Goal: Information Seeking & Learning: Learn about a topic

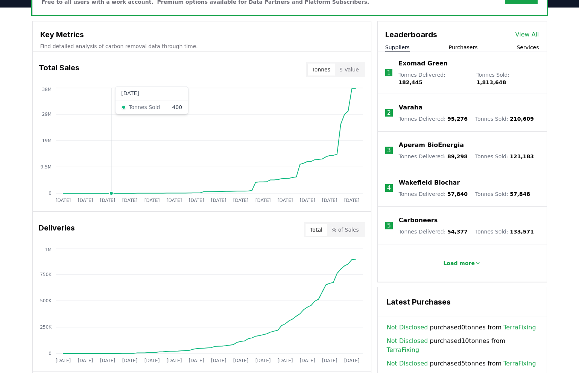
scroll to position [249, 0]
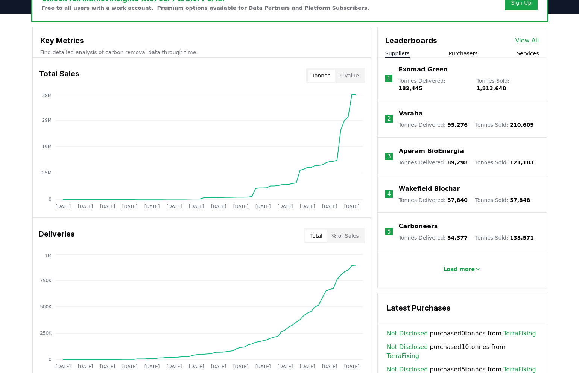
click at [528, 45] on div "Leaderboards View All" at bounding box center [462, 36] width 169 height 19
click at [525, 34] on div "Leaderboards View All" at bounding box center [462, 36] width 169 height 19
click at [525, 40] on link "View All" at bounding box center [527, 40] width 24 height 9
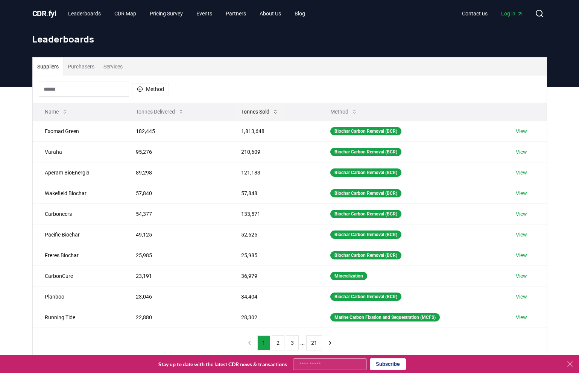
click at [275, 113] on icon at bounding box center [275, 112] width 6 height 6
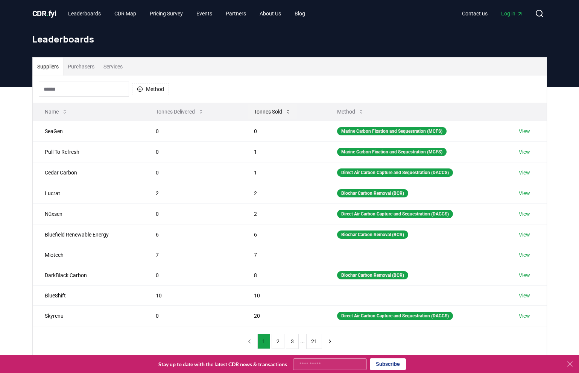
click at [286, 113] on icon at bounding box center [288, 112] width 6 height 6
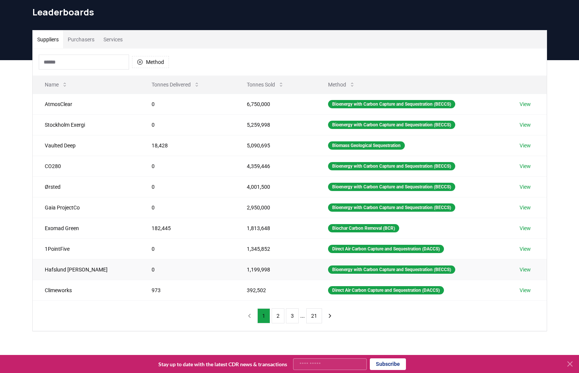
scroll to position [29, 0]
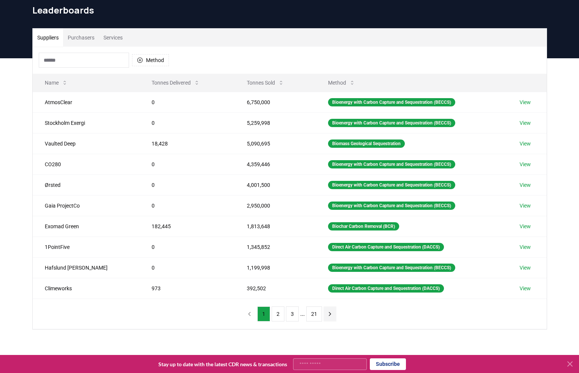
click at [329, 315] on icon "next page" at bounding box center [330, 313] width 2 height 3
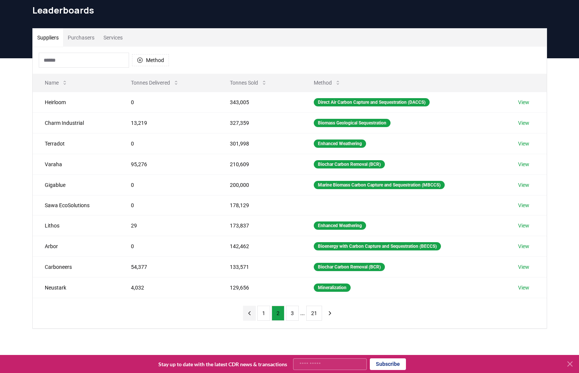
click at [249, 311] on icon "previous page" at bounding box center [249, 312] width 2 height 3
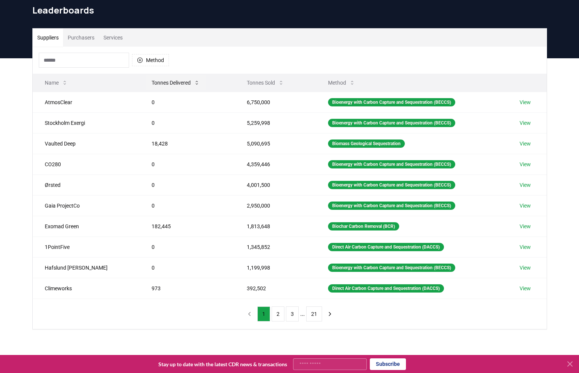
click at [160, 80] on button "Tonnes Delivered" at bounding box center [176, 82] width 60 height 15
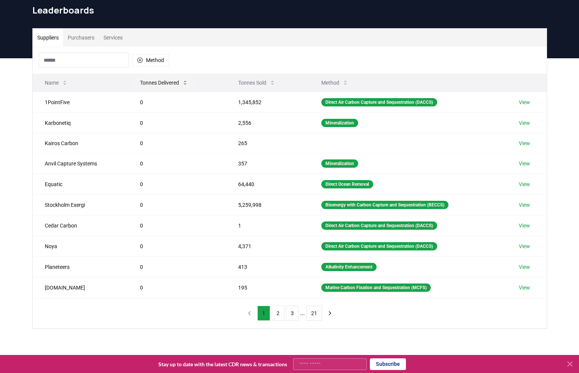
click at [180, 80] on button "Tonnes Delivered" at bounding box center [164, 82] width 60 height 15
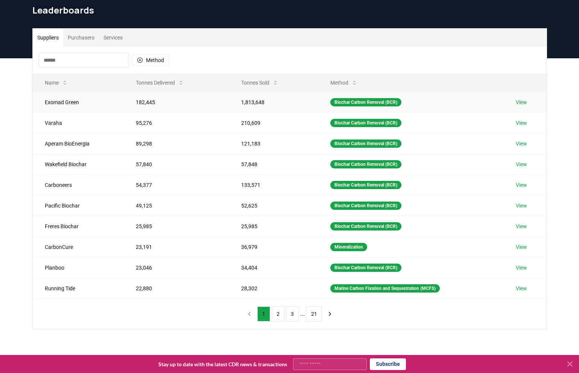
click at [72, 102] on td "Exomad Green" at bounding box center [78, 102] width 91 height 21
copy td "Exomad Green"
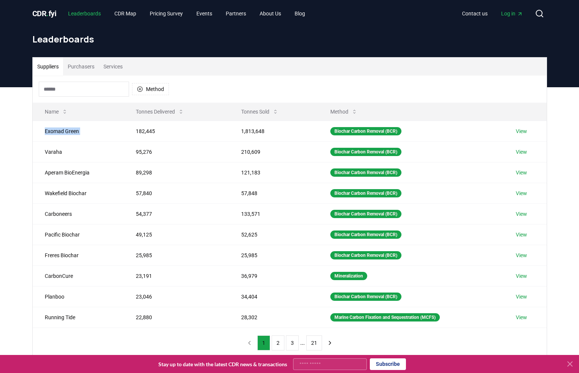
click at [96, 12] on link "Leaderboards" at bounding box center [84, 14] width 45 height 14
click at [45, 17] on span "CDR . fyi" at bounding box center [44, 13] width 24 height 9
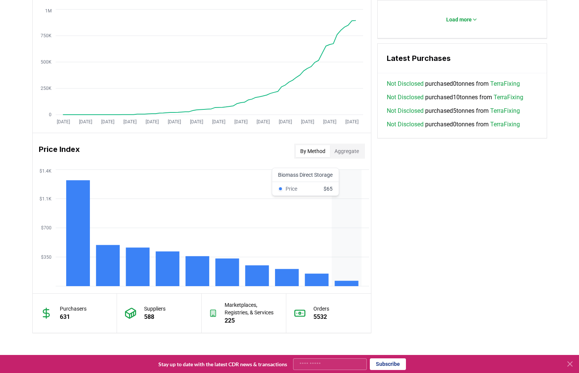
scroll to position [434, 0]
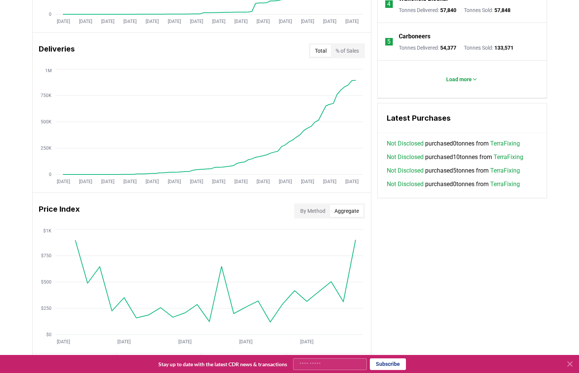
click at [350, 210] on button "Aggregate" at bounding box center [346, 211] width 33 height 12
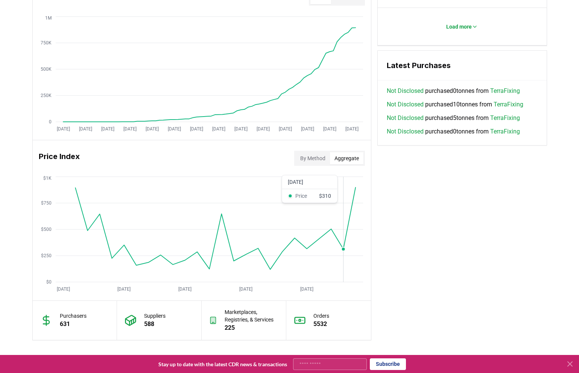
scroll to position [492, 0]
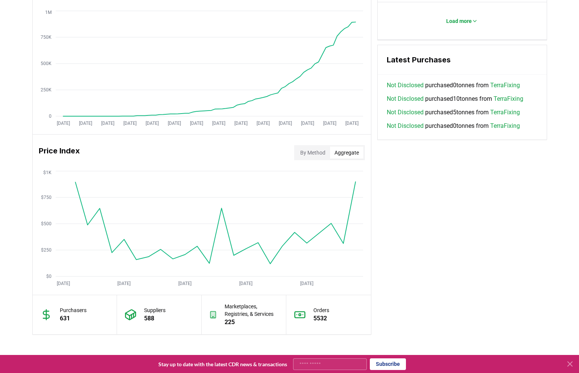
click at [315, 155] on button "By Method" at bounding box center [313, 153] width 34 height 12
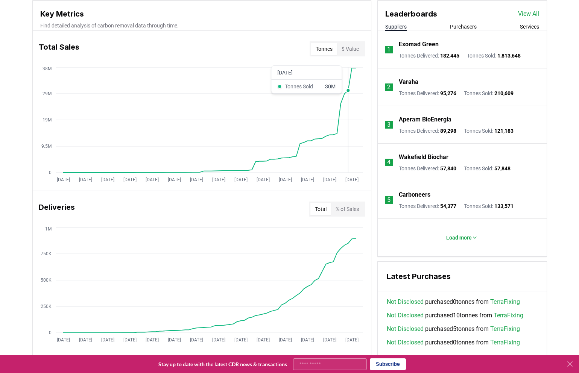
scroll to position [322, 0]
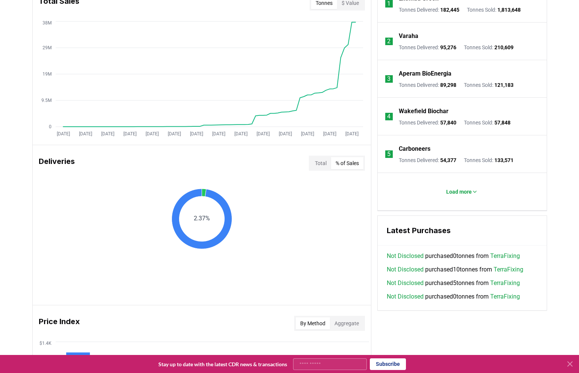
click at [352, 162] on button "% of Sales" at bounding box center [347, 163] width 32 height 12
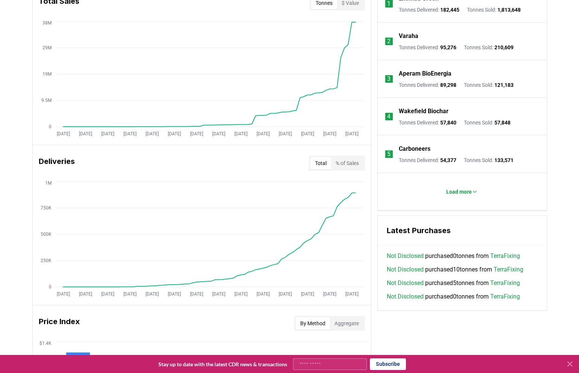
click at [323, 162] on button "Total" at bounding box center [320, 163] width 21 height 12
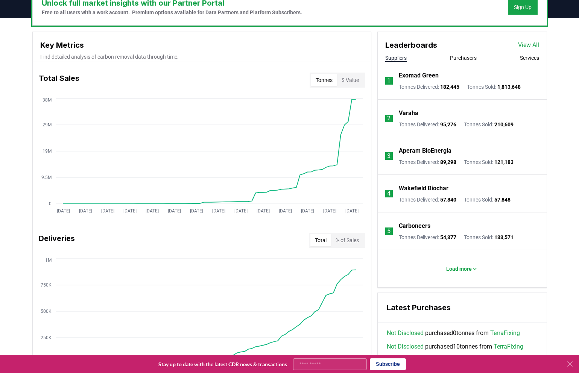
scroll to position [244, 0]
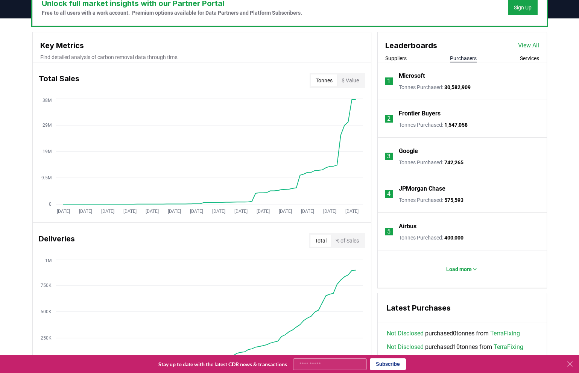
click at [466, 61] on button "Purchasers" at bounding box center [463, 59] width 27 height 8
click at [454, 269] on p "Load more" at bounding box center [459, 270] width 26 height 8
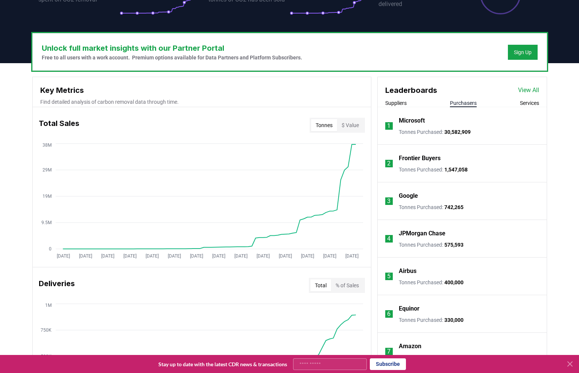
scroll to position [197, 0]
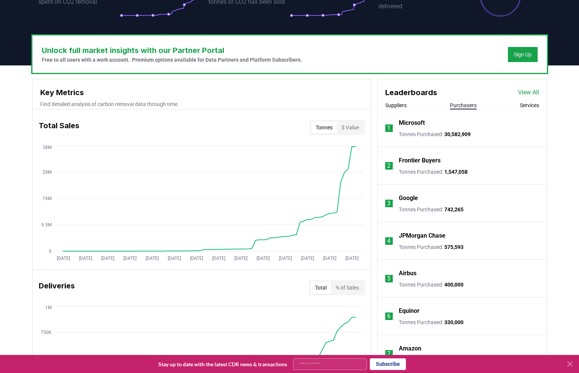
click at [517, 108] on div "Suppliers Purchasers Services" at bounding box center [462, 106] width 169 height 8
click at [523, 106] on button "Services" at bounding box center [529, 106] width 19 height 8
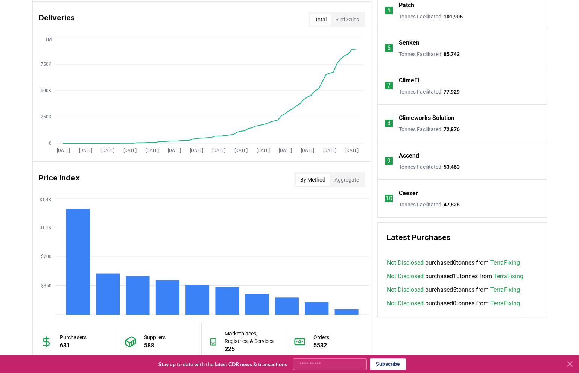
scroll to position [512, 0]
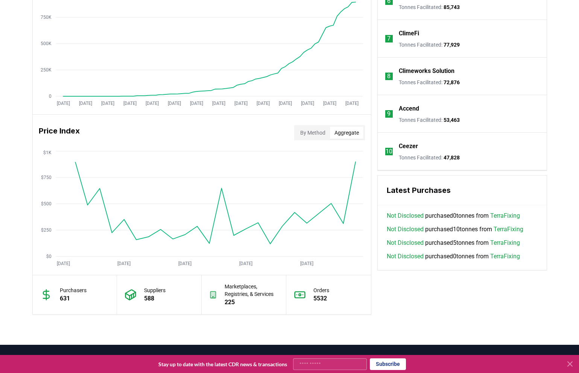
click at [338, 128] on button "Aggregate" at bounding box center [346, 133] width 33 height 12
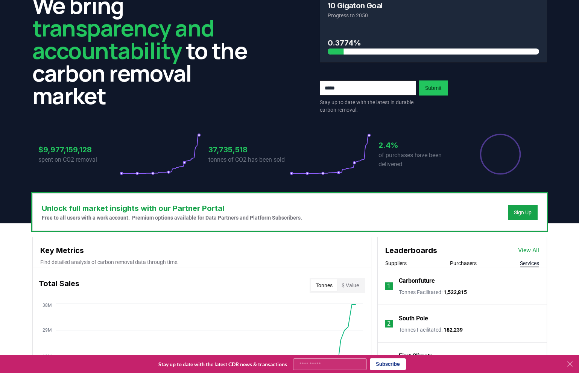
scroll to position [0, 0]
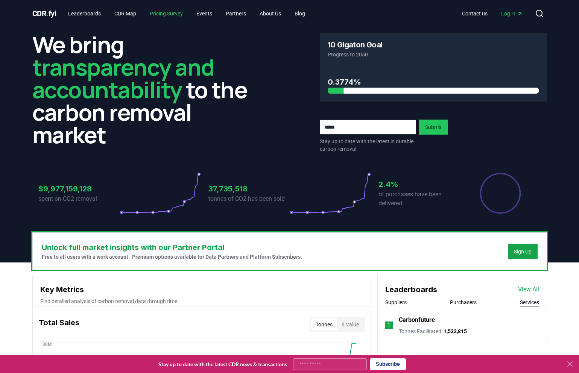
click at [171, 17] on link "Pricing Survey" at bounding box center [166, 14] width 45 height 14
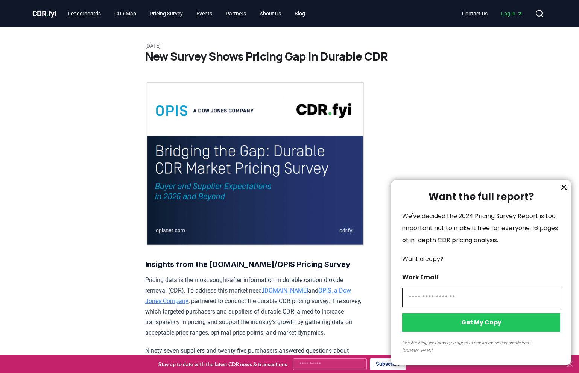
click at [212, 17] on div at bounding box center [289, 186] width 579 height 373
